Goal: Information Seeking & Learning: Learn about a topic

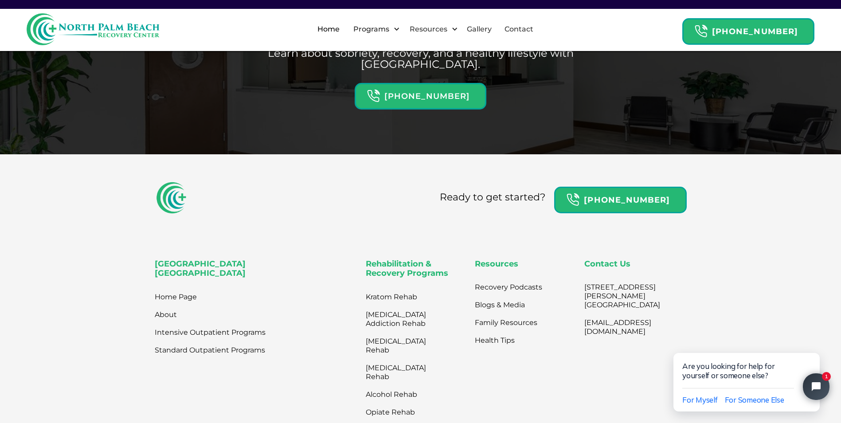
scroll to position [2794, 0]
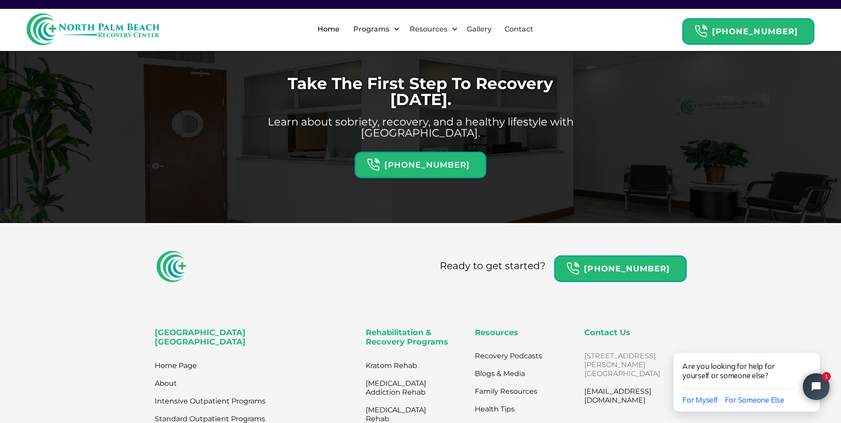
click at [586, 347] on link "2801 N. Flagler Dr. West Palm Beach, FL 33407" at bounding box center [623, 364] width 76 height 35
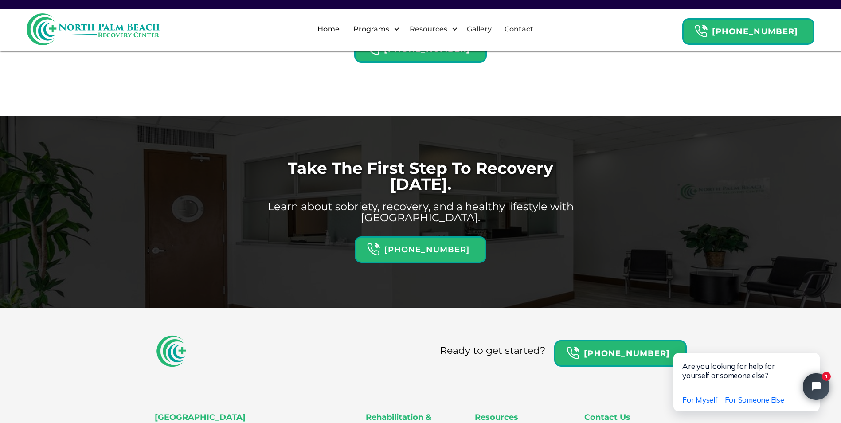
scroll to position [2705, 0]
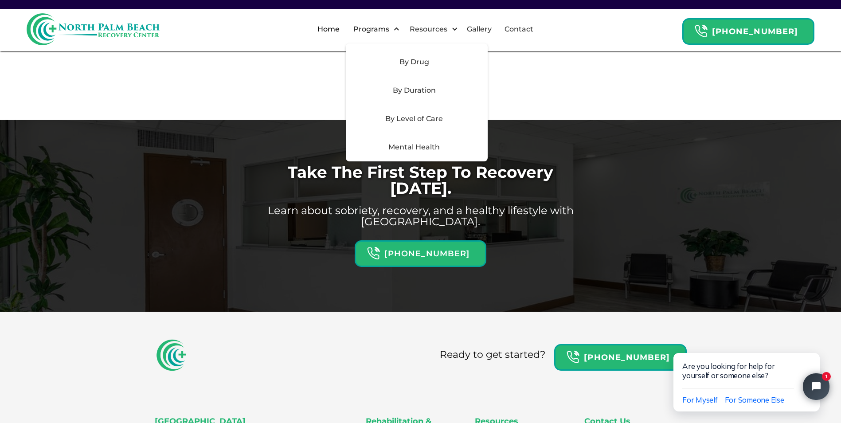
click at [429, 119] on div "By Level of Care" at bounding box center [414, 119] width 126 height 11
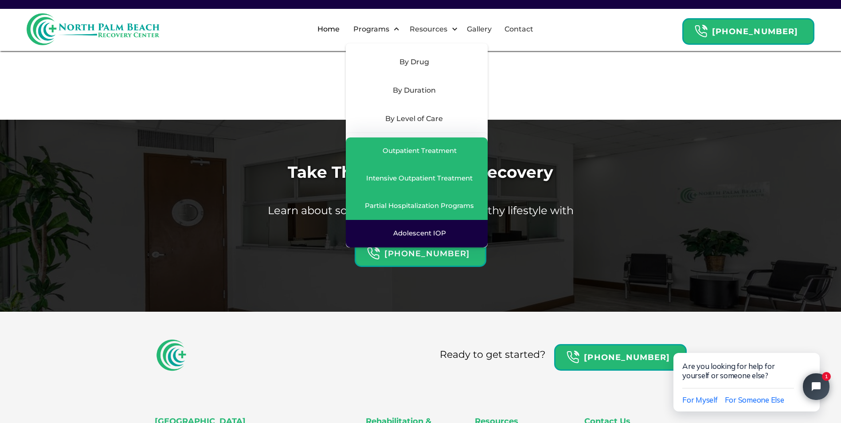
click at [443, 232] on div "Adolescent IOP" at bounding box center [419, 233] width 53 height 9
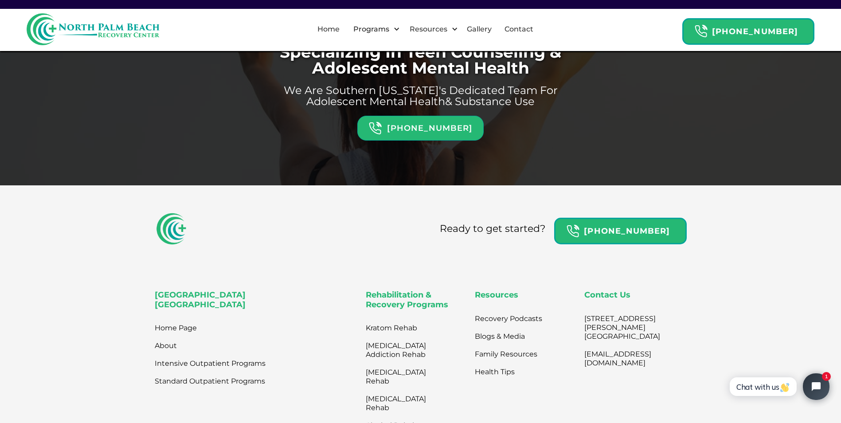
scroll to position [2572, 0]
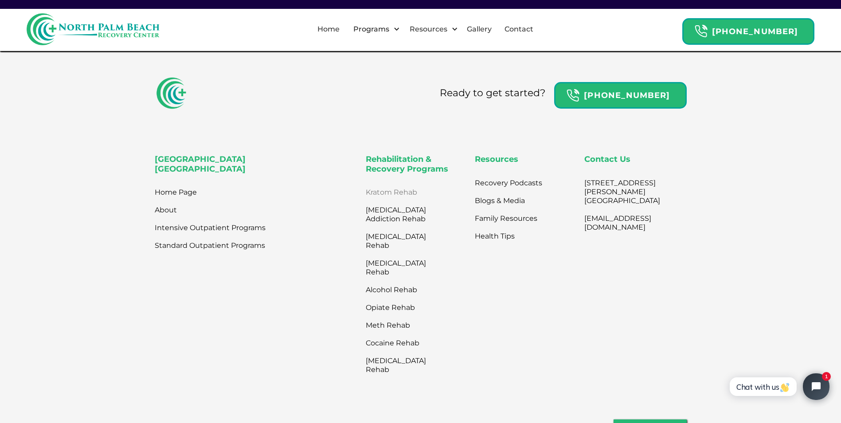
click at [408, 184] on link "Kratom Rehab" at bounding box center [403, 193] width 75 height 18
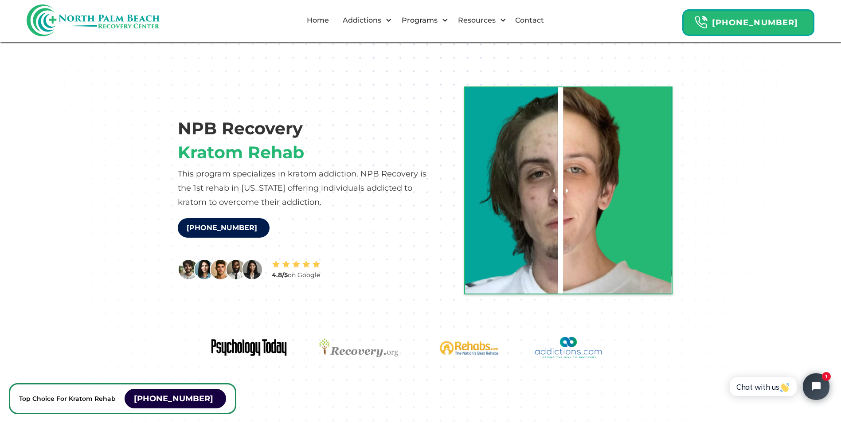
drag, startPoint x: 575, startPoint y: 193, endPoint x: 560, endPoint y: 243, distance: 52.3
click at [560, 243] on div at bounding box center [560, 190] width 5 height 206
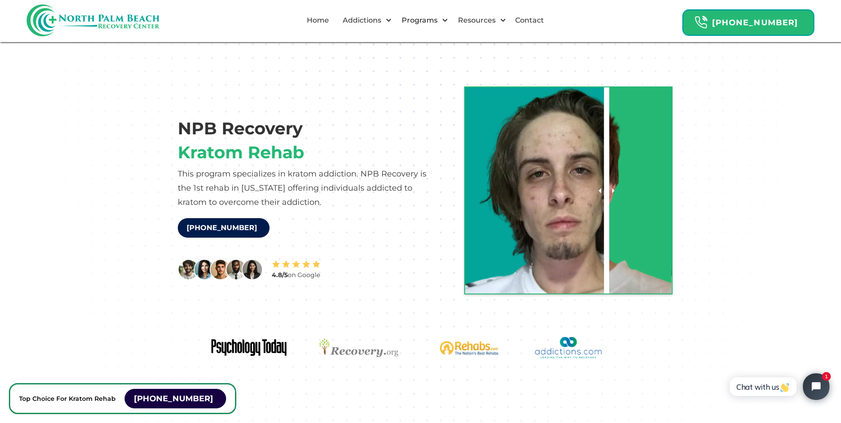
drag, startPoint x: 560, startPoint y: 243, endPoint x: 609, endPoint y: 245, distance: 49.3
click at [609, 245] on div at bounding box center [606, 190] width 5 height 206
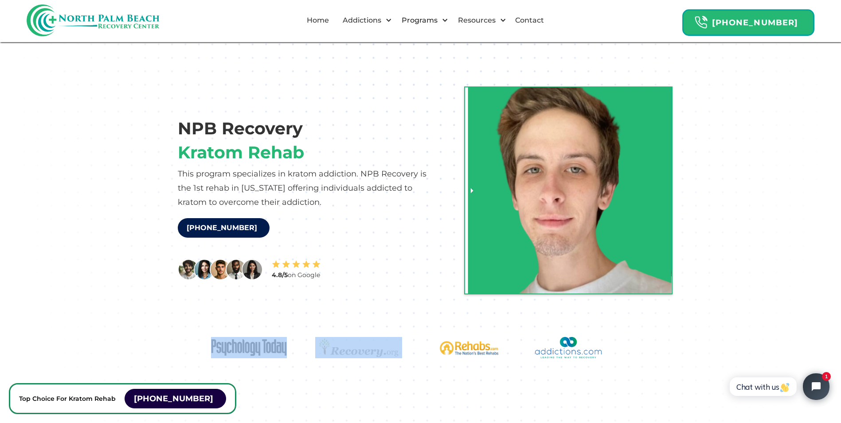
drag, startPoint x: 610, startPoint y: 230, endPoint x: 411, endPoint y: 316, distance: 217.2
click at [411, 316] on div "NPB Recovery Kratom Rehab This program specializes in kratom addiction. NPB Rec…" at bounding box center [421, 214] width 568 height 290
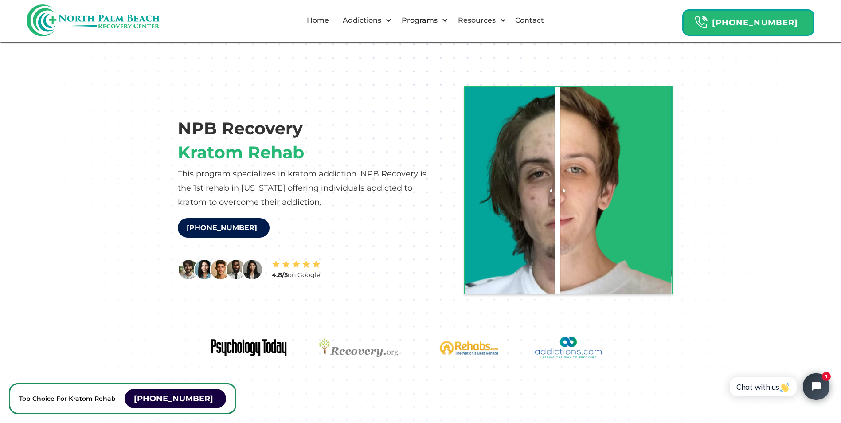
drag, startPoint x: 466, startPoint y: 182, endPoint x: 558, endPoint y: 224, distance: 101.4
click at [558, 224] on div at bounding box center [557, 190] width 5 height 206
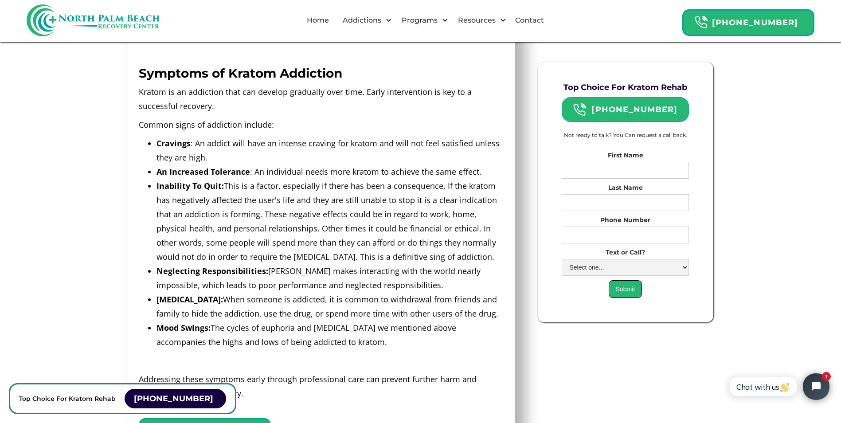
scroll to position [1020, 0]
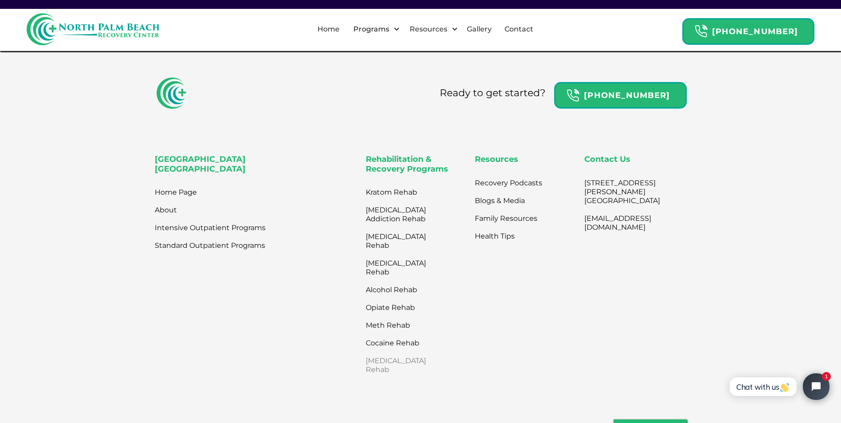
click at [379, 352] on link "[MEDICAL_DATA] Rehab" at bounding box center [403, 365] width 75 height 27
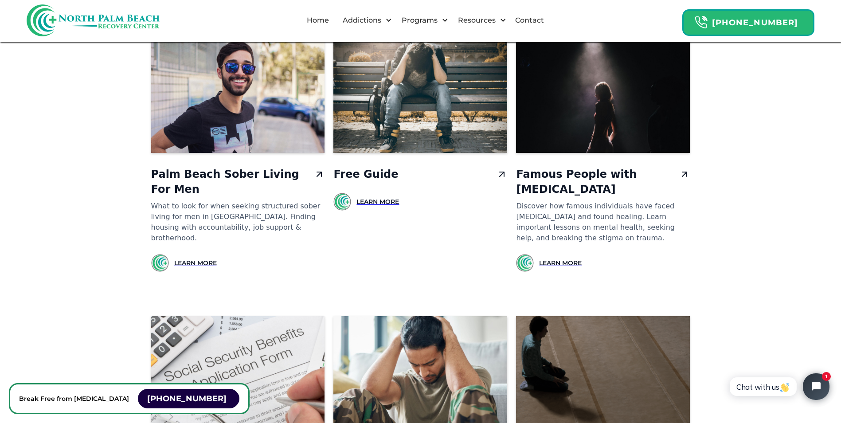
scroll to position [5486, 0]
